Goal: Understand process/instructions: Learn how to perform a task or action

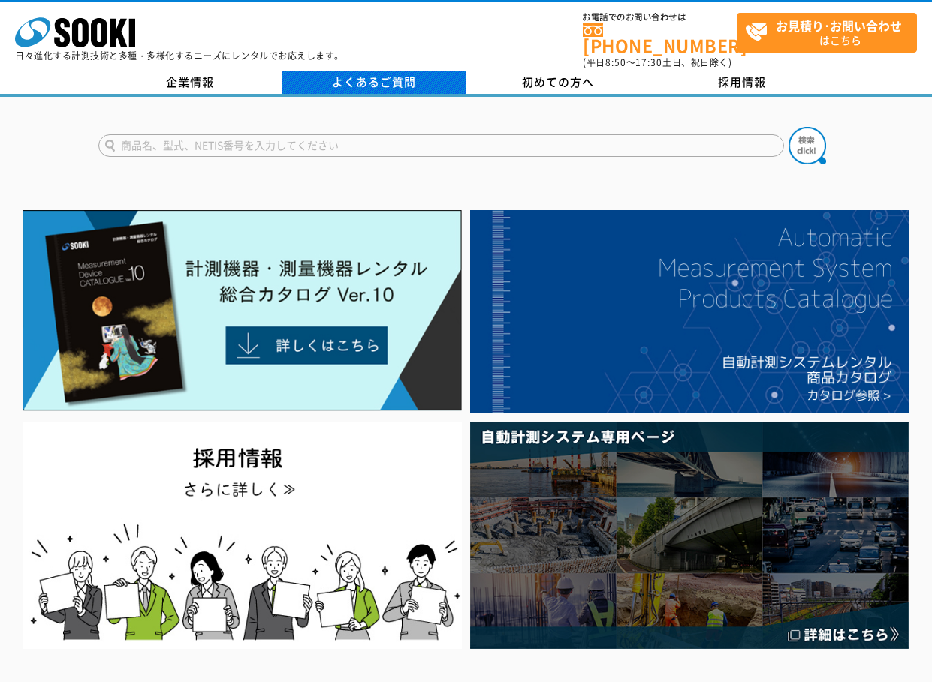
click at [381, 74] on link "よくあるご質問" at bounding box center [374, 82] width 184 height 23
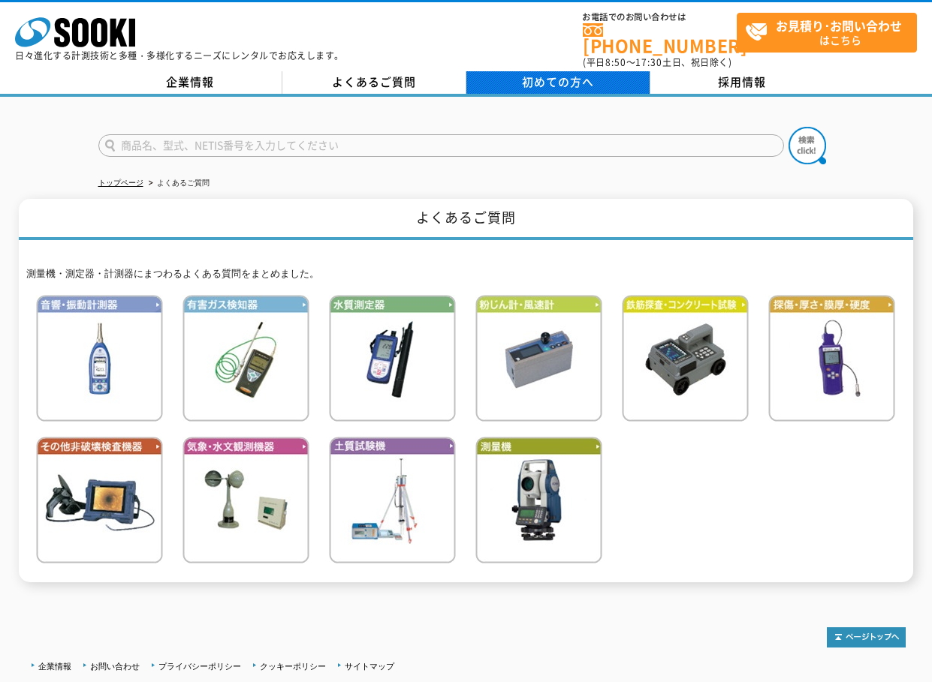
click at [571, 78] on span "初めての方へ" at bounding box center [558, 82] width 72 height 17
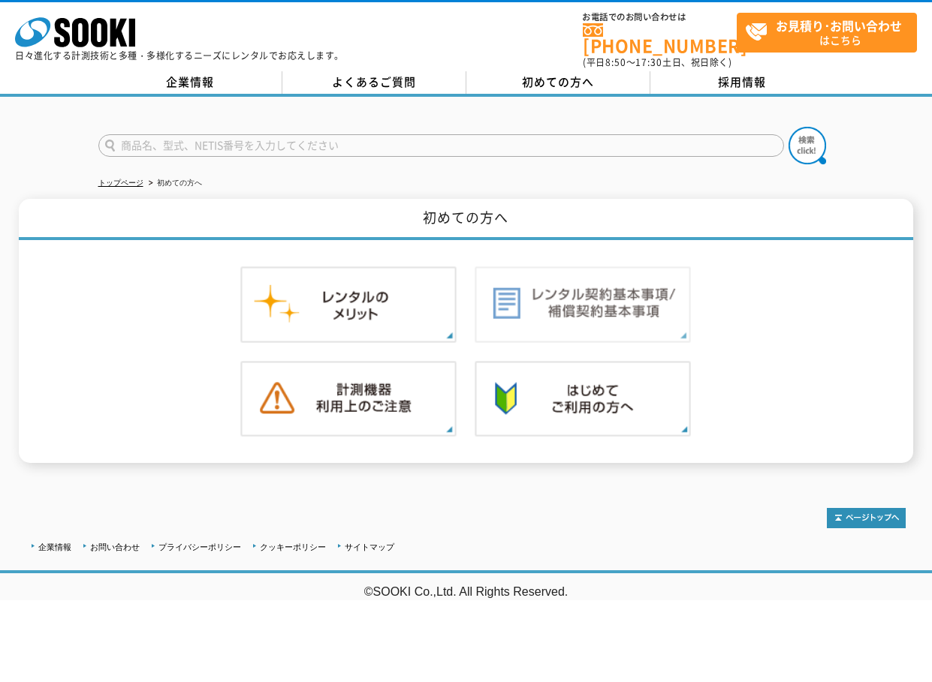
click at [596, 302] on img at bounding box center [582, 305] width 216 height 77
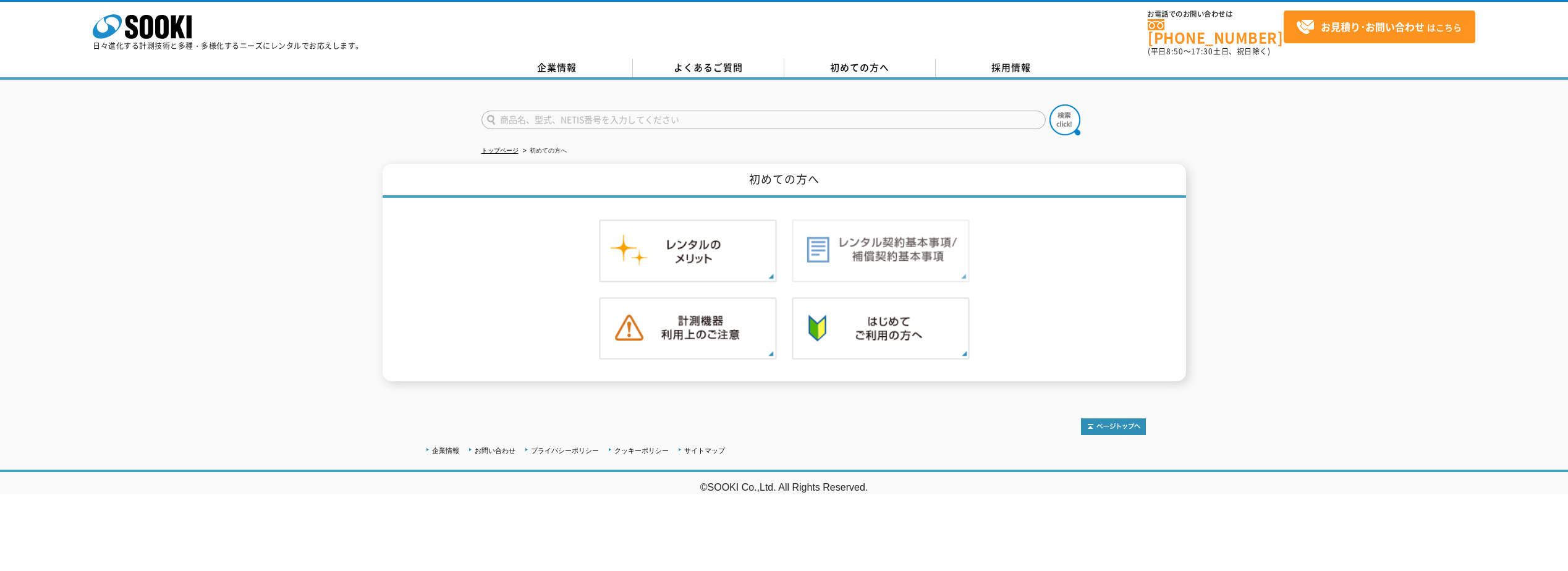
click at [766, 250] on img at bounding box center [881, 251] width 178 height 63
click at [766, 253] on img at bounding box center [881, 251] width 178 height 63
click at [766, 256] on img at bounding box center [881, 251] width 178 height 63
